Goal: Information Seeking & Learning: Check status

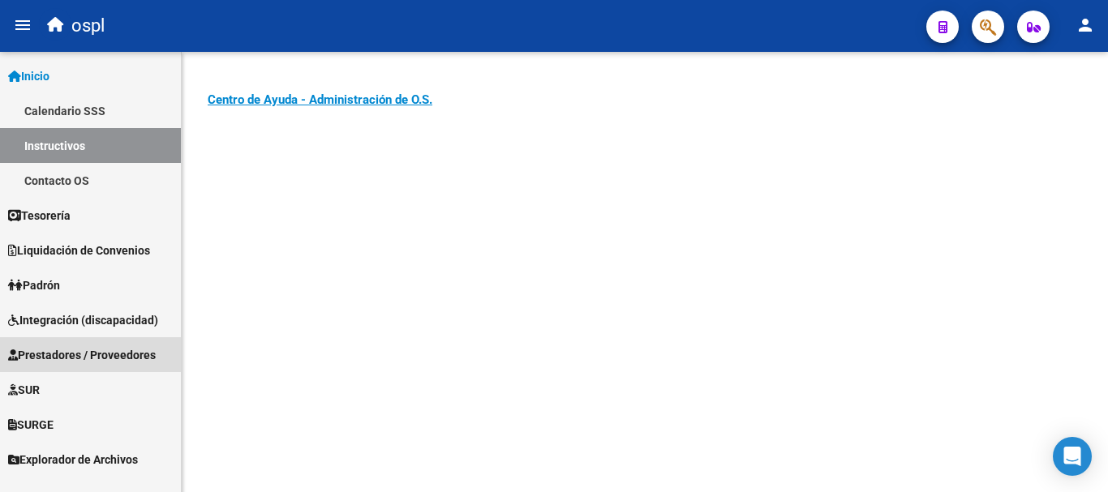
click at [67, 355] on span "Prestadores / Proveedores" at bounding box center [82, 355] width 148 height 18
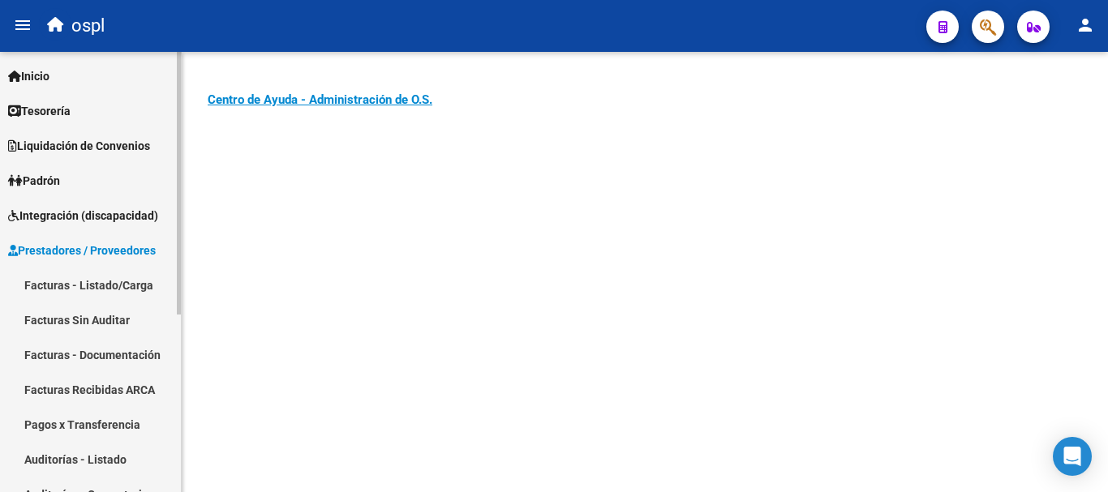
click at [122, 283] on link "Facturas - Listado/Carga" at bounding box center [90, 285] width 181 height 35
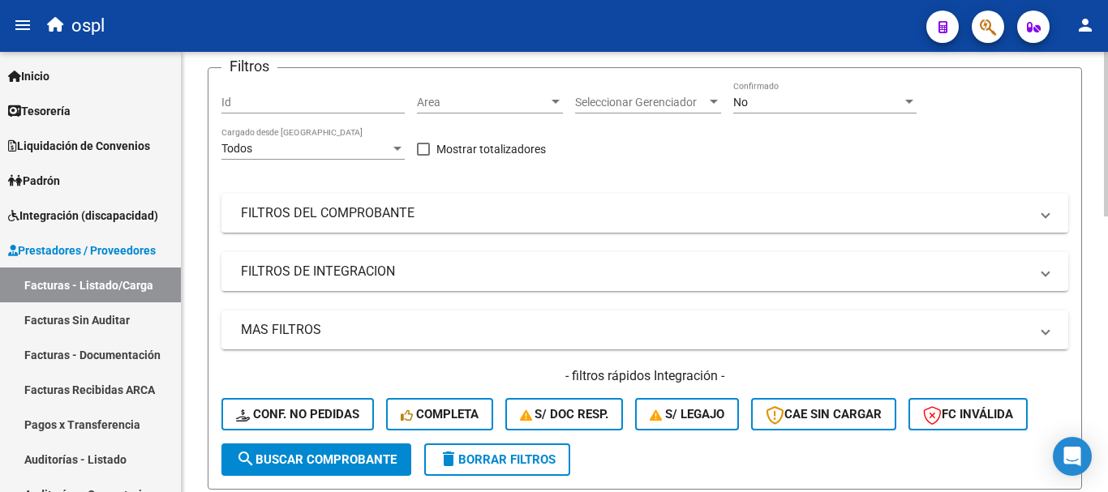
scroll to position [162, 0]
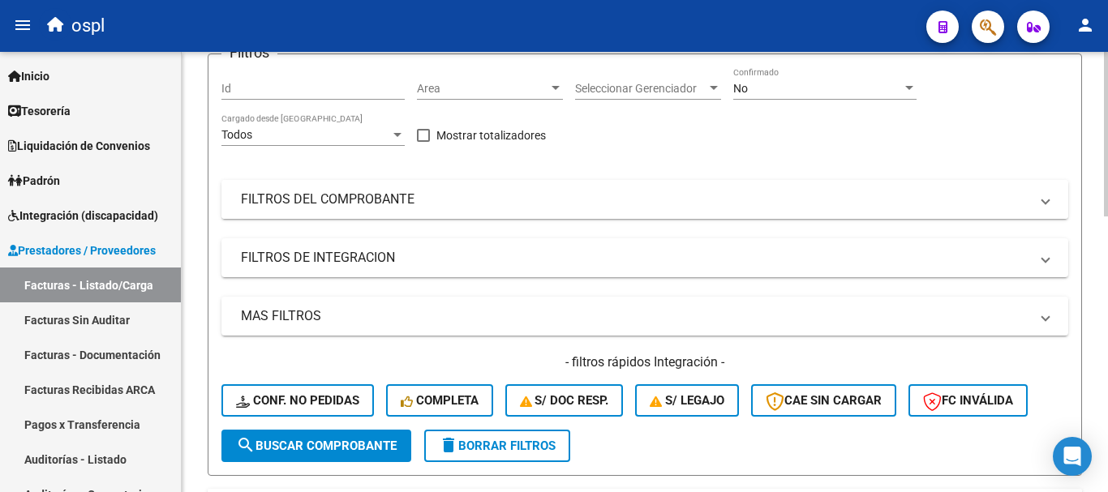
click at [350, 191] on mat-panel-title "FILTROS DEL COMPROBANTE" at bounding box center [635, 200] width 789 height 18
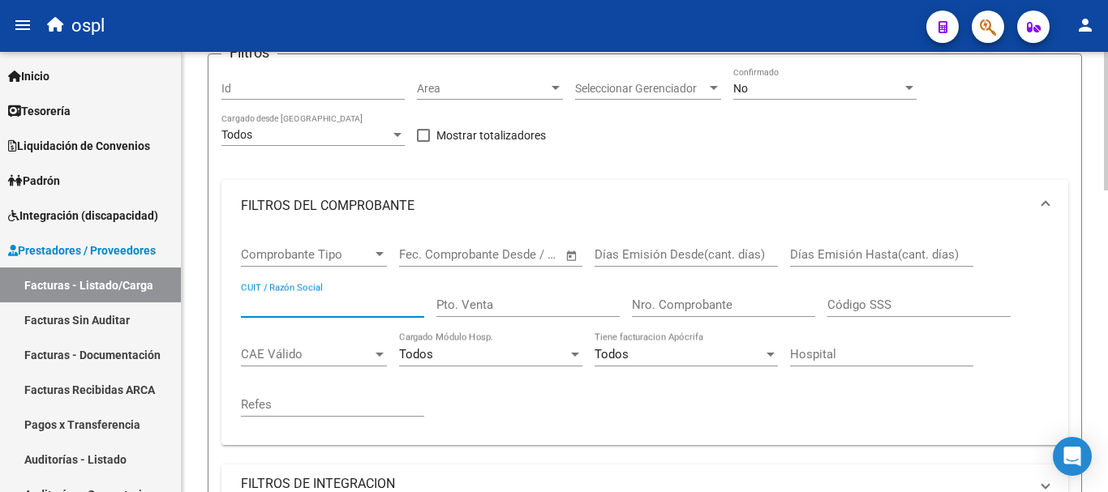
click at [316, 307] on input "CUIT / Razón Social" at bounding box center [332, 305] width 183 height 15
click at [423, 308] on div "Comprobante Tipo Comprobante Tipo Fecha inicio – Fecha fin Fec. Comprobante Des…" at bounding box center [645, 332] width 808 height 200
drag, startPoint x: 422, startPoint y: 303, endPoint x: 250, endPoint y: 260, distance: 177.1
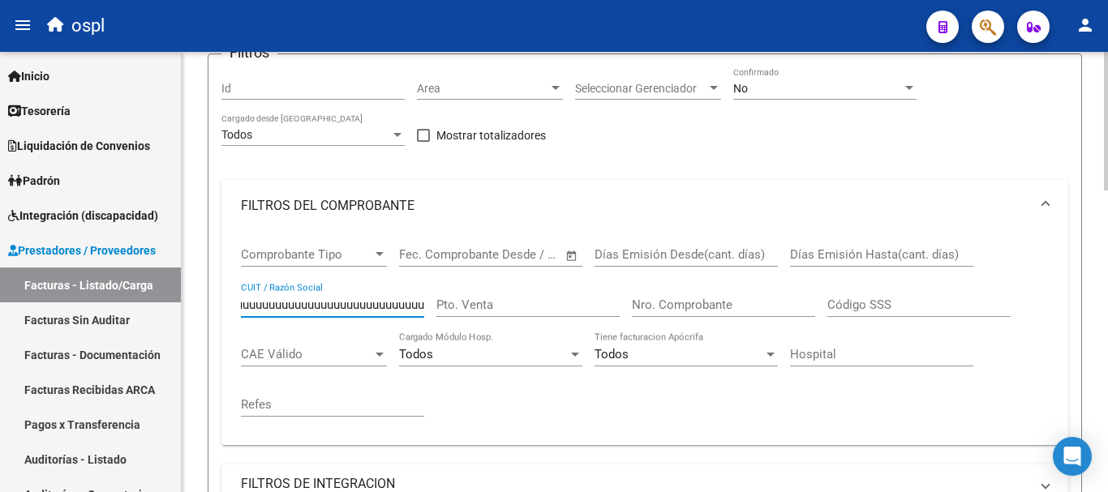
click at [249, 283] on div "schmuuuuuuuuuuuuuuuuuuuuuuuuuuuuuuuuuuuuuuuuuuuuuuuuuuuuuuu CUIT / Razón Social" at bounding box center [332, 299] width 183 height 35
type input "u"
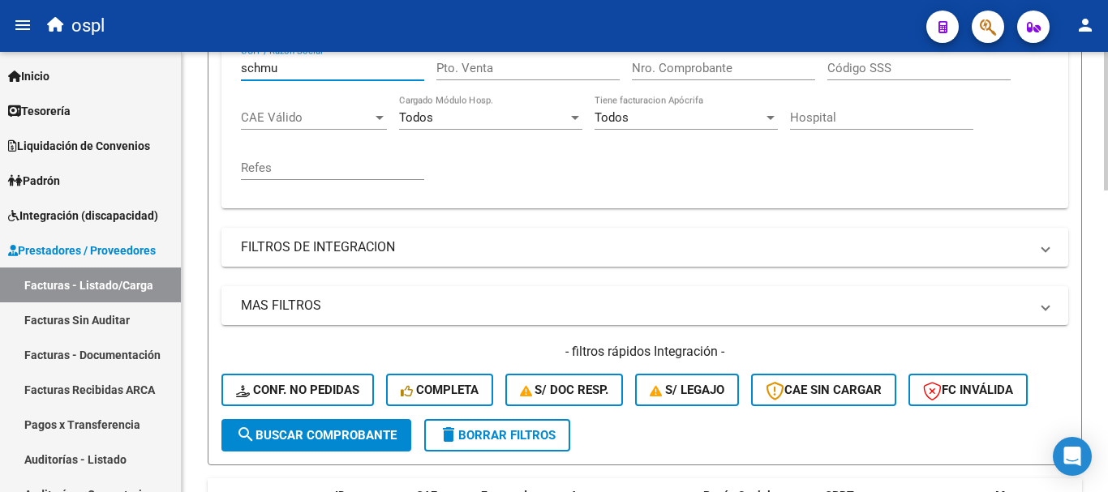
scroll to position [406, 0]
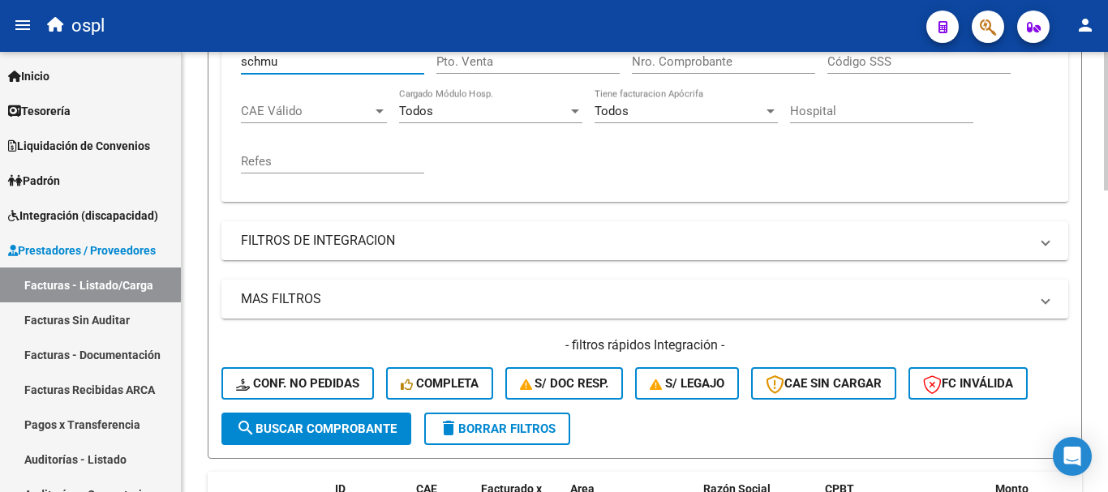
type input "schmu"
click at [358, 424] on span "search Buscar Comprobante" at bounding box center [316, 429] width 161 height 15
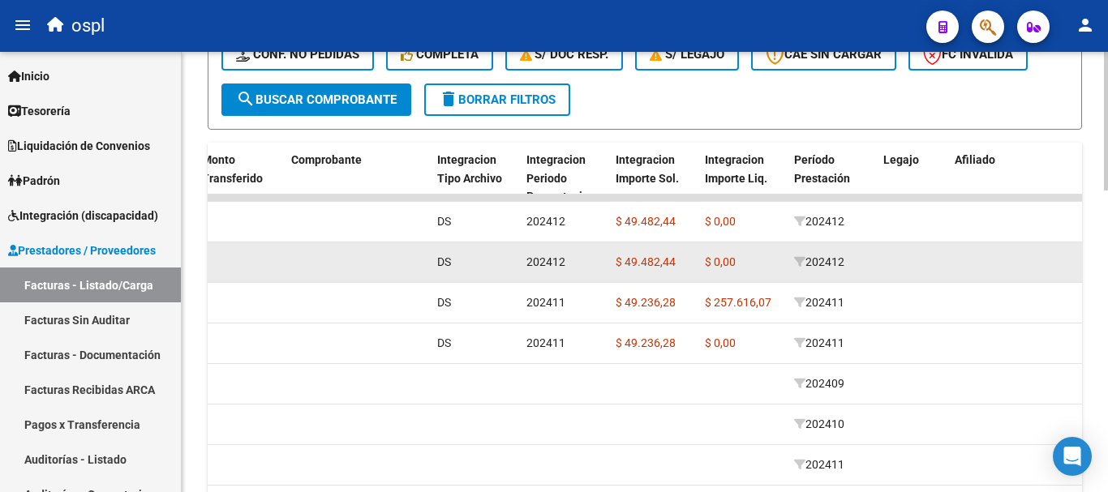
scroll to position [649, 0]
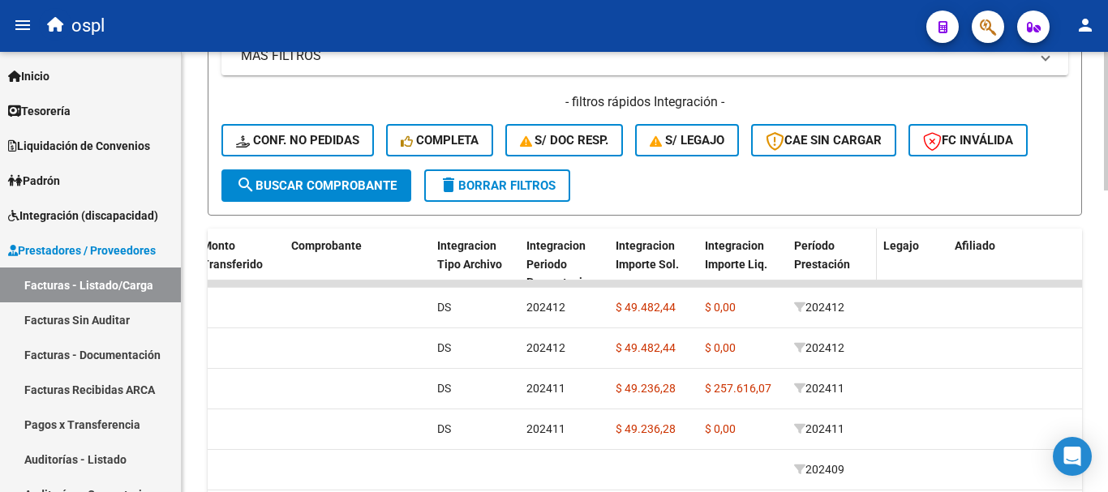
click at [822, 254] on div "Período Prestación" at bounding box center [832, 255] width 76 height 37
click at [557, 256] on div "Integracion Periodo Presentacion" at bounding box center [565, 264] width 76 height 55
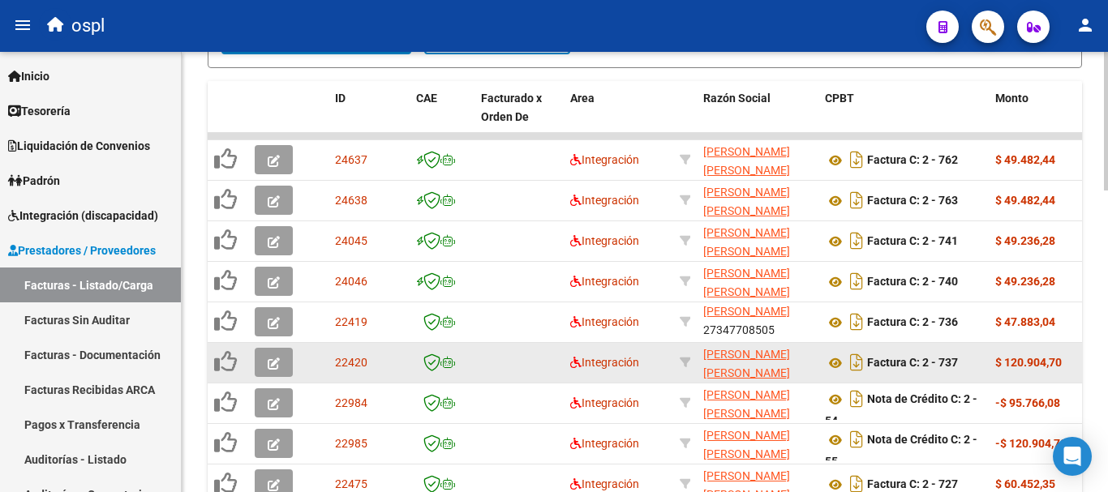
scroll to position [730, 0]
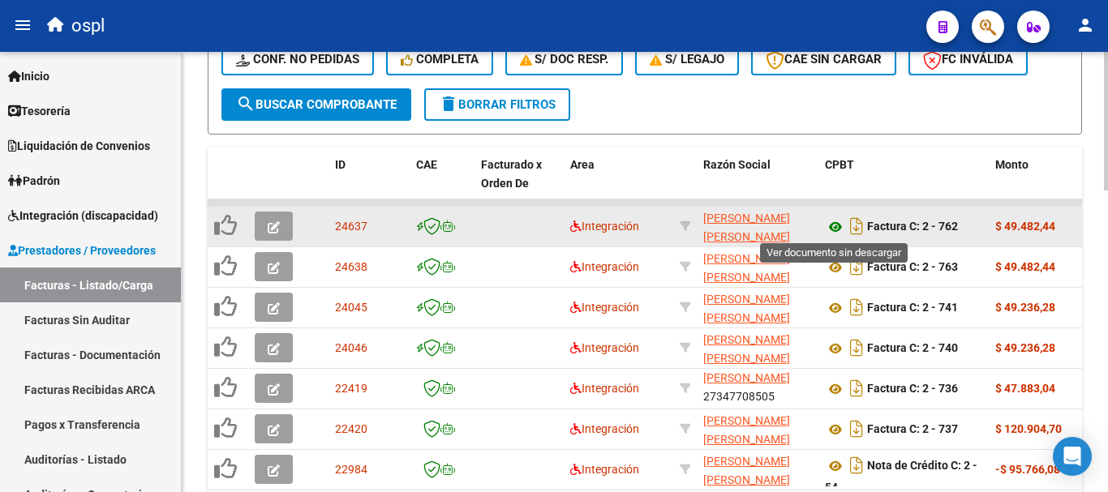
click at [833, 226] on icon at bounding box center [835, 226] width 21 height 19
